Goal: Communication & Community: Share content

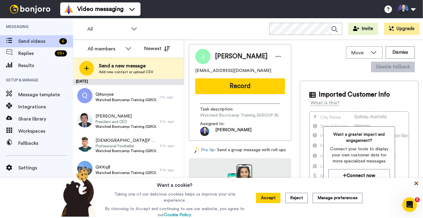
click at [416, 185] on icon at bounding box center [416, 183] width 6 height 6
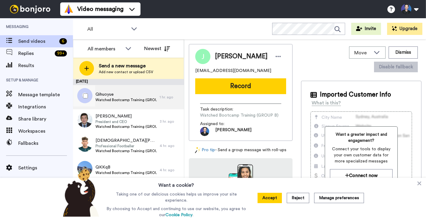
click at [127, 100] on span "Watched Bootcamp Training (GROUP B)" at bounding box center [125, 100] width 61 height 5
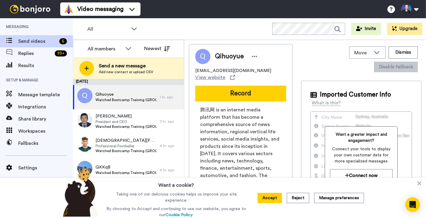
click at [191, 162] on div "Qihuoyue 583516807@qq.com View website Record 腾讯网 is an internet media platform…" at bounding box center [241, 159] width 104 height 231
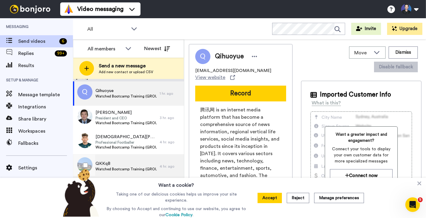
scroll to position [19, 0]
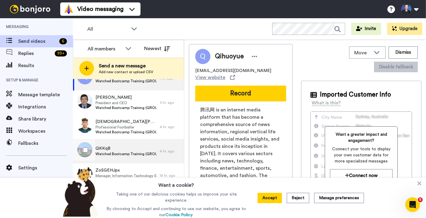
click at [117, 157] on div "QKKqB Watched Bootcamp Training (GROUP B)" at bounding box center [116, 151] width 87 height 24
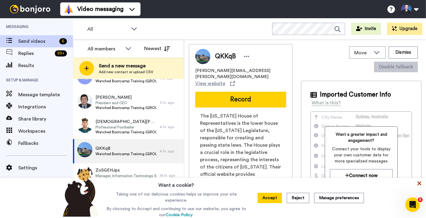
click at [420, 186] on icon at bounding box center [419, 184] width 4 height 4
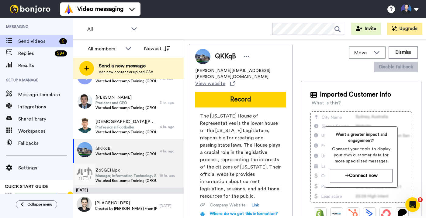
click at [144, 176] on span "Manager, Information Technology Services & GIS" at bounding box center [125, 175] width 61 height 5
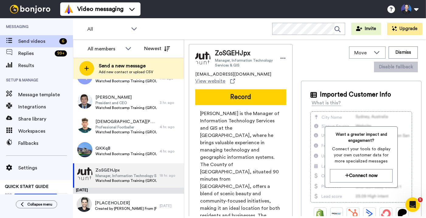
click at [219, 105] on div "ZoSGEHJpx Manager, Information Technology Services & GIS mgthompson@dufferincou…" at bounding box center [241, 186] width 104 height 284
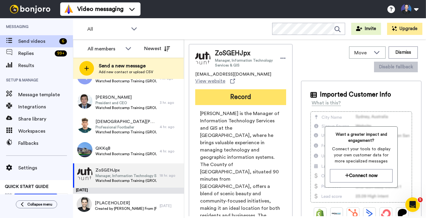
click at [219, 94] on button "Record" at bounding box center [240, 97] width 91 height 16
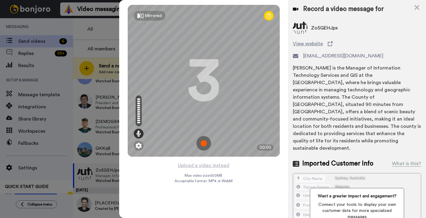
click at [248, 167] on div "Mirrored Redo 3 00:00 Upload a video instead Max video size: 500 MB Acceptable …" at bounding box center [203, 109] width 169 height 218
click at [216, 166] on button "Upload a video instead" at bounding box center [203, 166] width 55 height 8
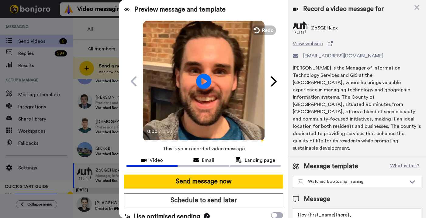
click at [211, 105] on video at bounding box center [204, 81] width 122 height 122
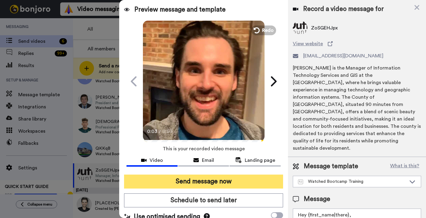
click at [225, 178] on button "Send message now" at bounding box center [203, 182] width 159 height 14
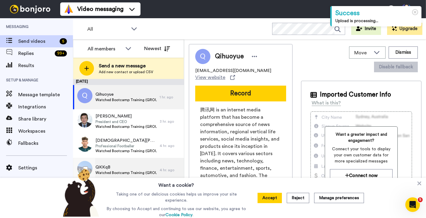
click at [151, 166] on span "QKKqB" at bounding box center [125, 167] width 61 height 6
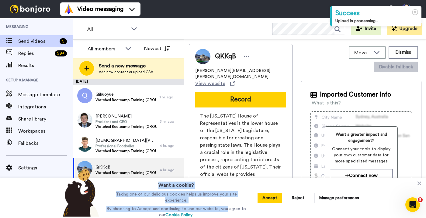
drag, startPoint x: 227, startPoint y: 204, endPoint x: 166, endPoint y: 182, distance: 65.2
click at [166, 182] on div "Want a cookie? Taking one of our delicious cookies helps us improve your site e…" at bounding box center [176, 198] width 152 height 40
click at [198, 188] on div "Want a cookie? Taking one of our delicious cookies helps us improve your site e…" at bounding box center [176, 198] width 152 height 40
drag, startPoint x: 150, startPoint y: 180, endPoint x: 230, endPoint y: 201, distance: 82.0
click at [230, 201] on div "Want a cookie? Taking one of our delicious cookies helps us improve your site e…" at bounding box center [176, 198] width 152 height 40
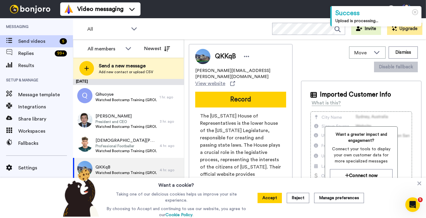
click at [247, 206] on p "By choosing to Accept and continuing to use our website, you agree to our Cooki…" at bounding box center [176, 212] width 142 height 12
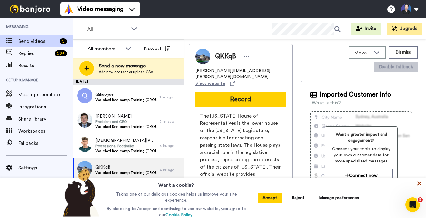
click at [417, 184] on icon at bounding box center [419, 183] width 6 height 6
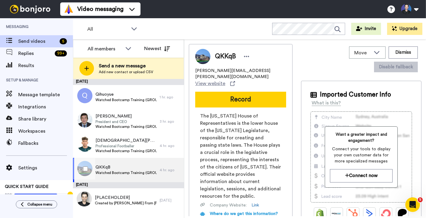
click at [149, 179] on div "QKKqB Watched Bootcamp Training (GROUP B)" at bounding box center [116, 170] width 87 height 24
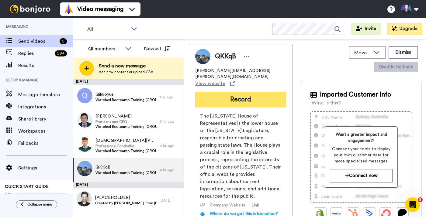
click at [222, 101] on button "Record" at bounding box center [240, 100] width 91 height 16
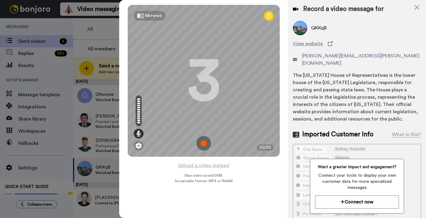
click at [243, 158] on div "Mirrored Redo 3 00:00" at bounding box center [203, 81] width 169 height 162
click at [228, 164] on button "Upload a video instead" at bounding box center [203, 166] width 55 height 8
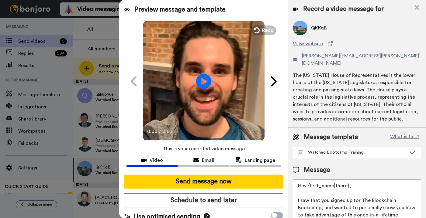
click at [170, 111] on video at bounding box center [204, 81] width 122 height 122
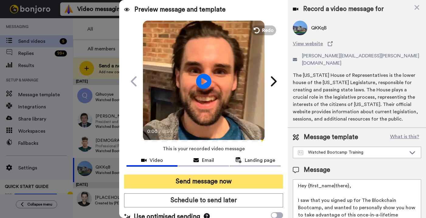
click at [217, 183] on button "Send message now" at bounding box center [203, 182] width 159 height 14
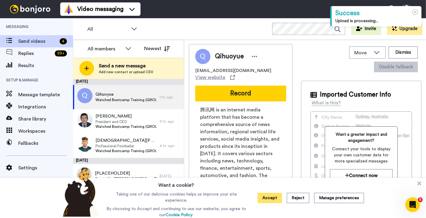
click at [276, 199] on button "Accept" at bounding box center [269, 198] width 24 height 10
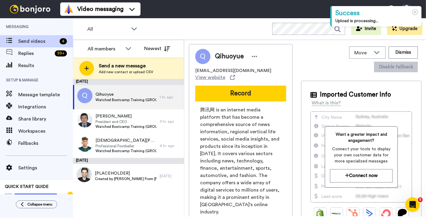
click at [192, 196] on div "Qihuoyue 583516807@qq.com View website Record 腾讯网 is an internet media platform…" at bounding box center [241, 159] width 104 height 231
